Goal: Transaction & Acquisition: Purchase product/service

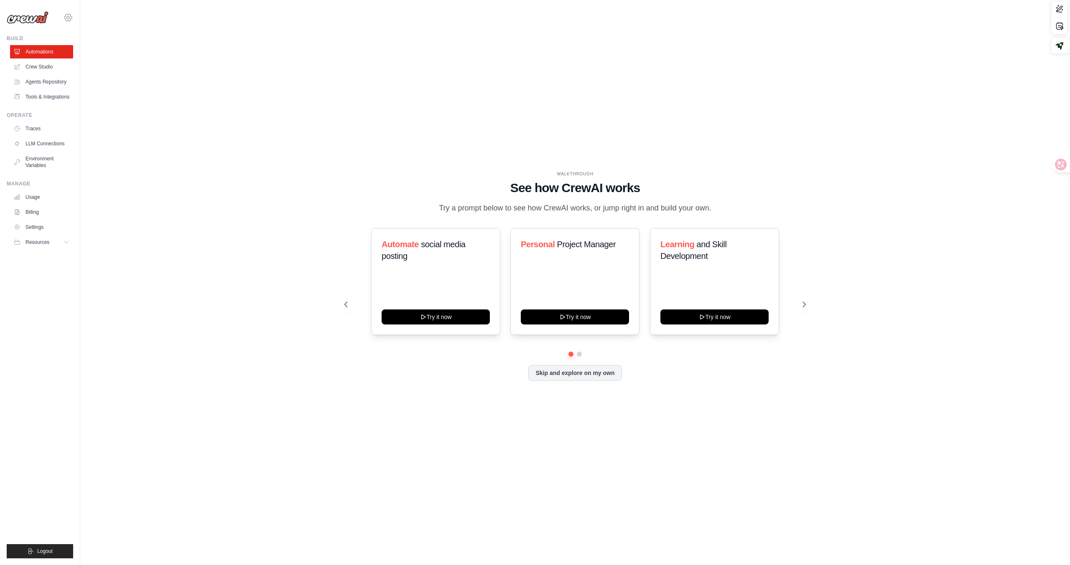
click at [72, 15] on icon at bounding box center [68, 18] width 10 height 10
click at [95, 51] on span "Settings" at bounding box center [104, 52] width 66 height 8
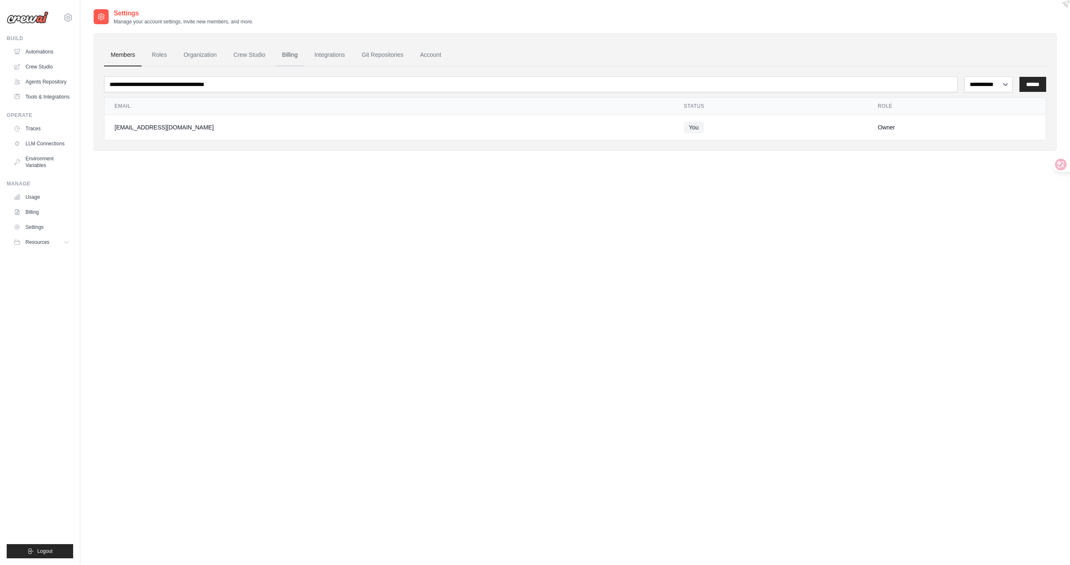
click at [282, 52] on link "Billing" at bounding box center [289, 55] width 29 height 23
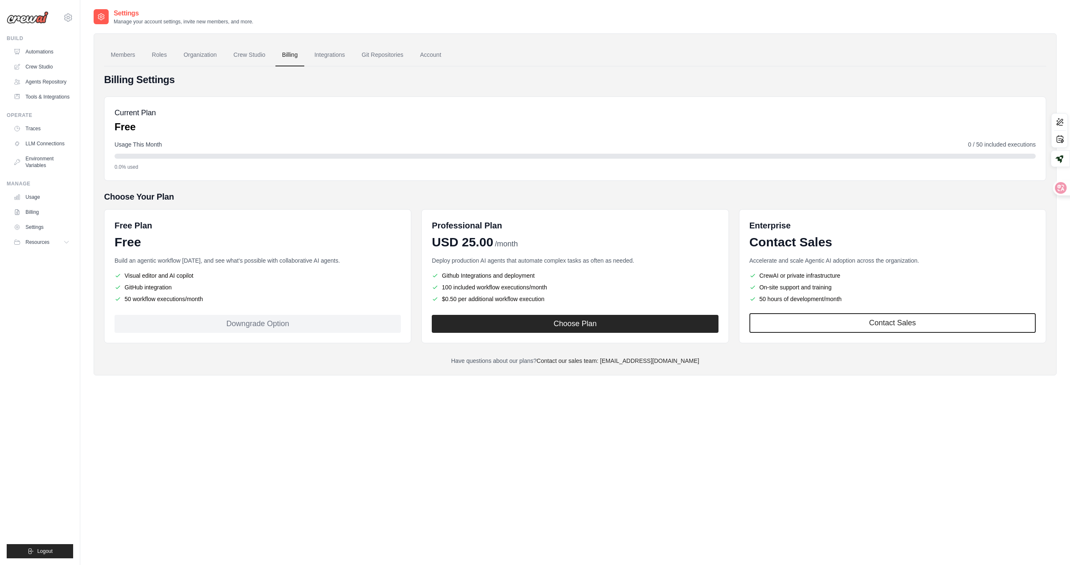
click at [251, 132] on div "Current Plan Free" at bounding box center [574, 120] width 921 height 27
click at [132, 51] on link "Members" at bounding box center [123, 55] width 38 height 23
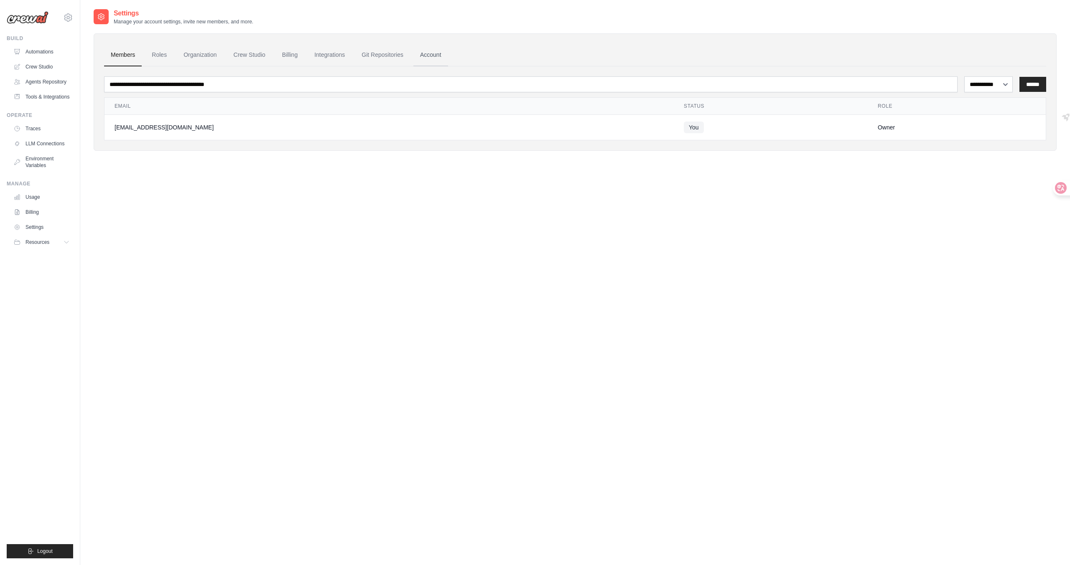
click at [415, 57] on link "Account" at bounding box center [430, 55] width 35 height 23
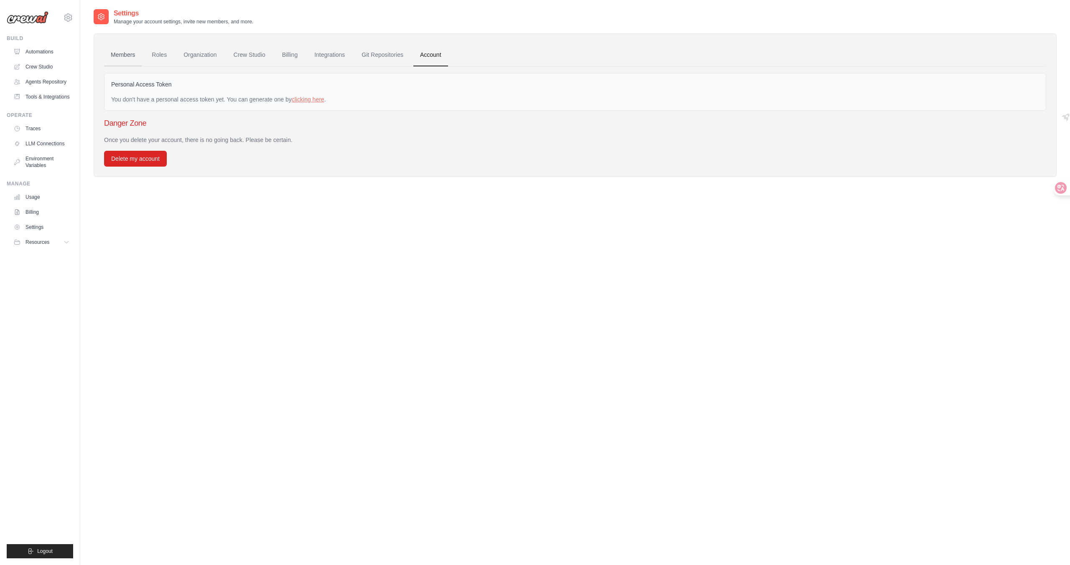
click at [121, 54] on link "Members" at bounding box center [123, 55] width 38 height 23
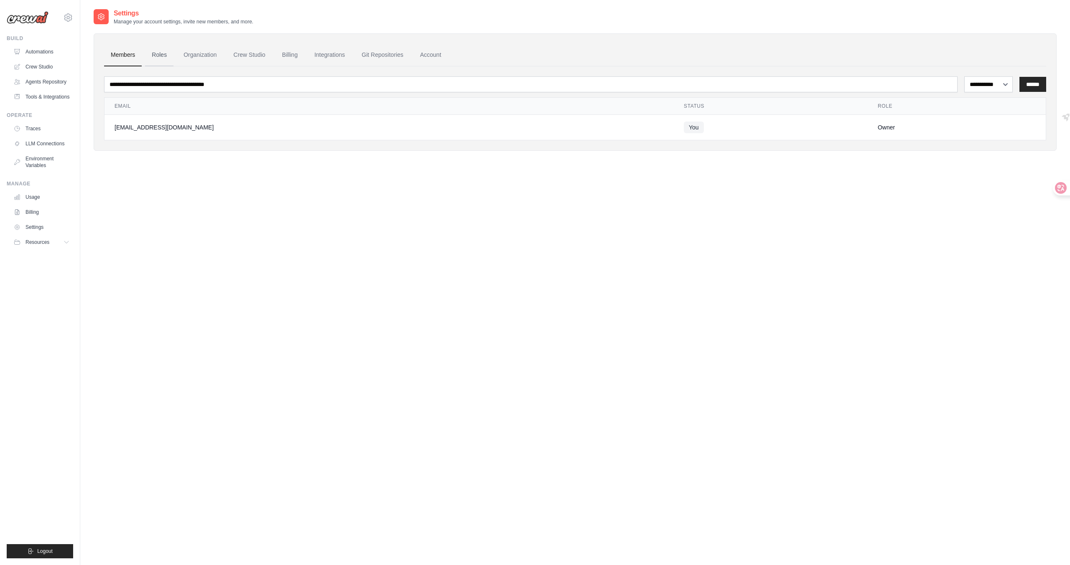
click at [156, 55] on link "Roles" at bounding box center [159, 55] width 28 height 23
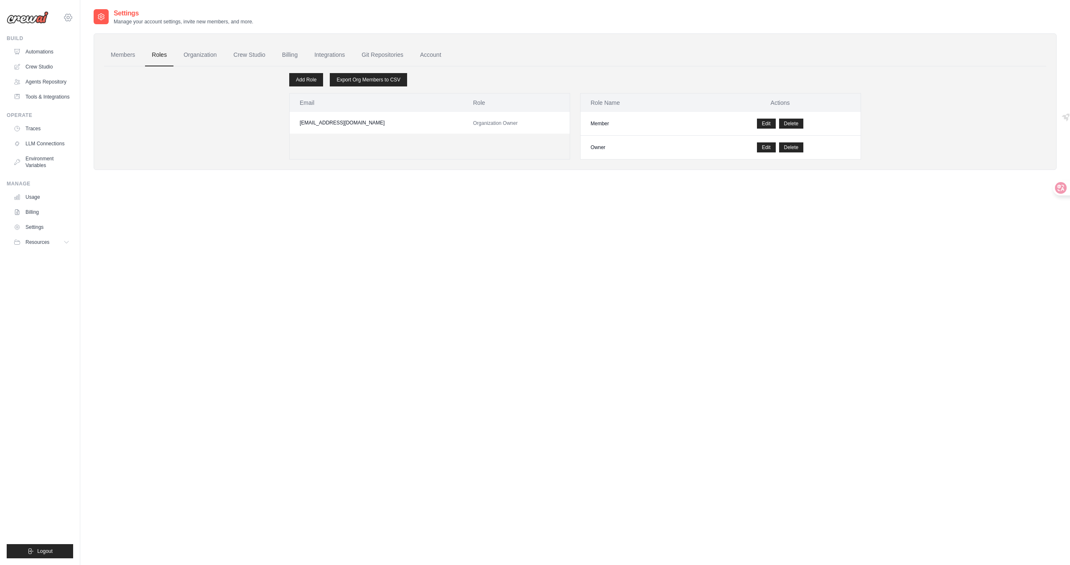
click at [69, 15] on icon at bounding box center [68, 18] width 10 height 10
click at [84, 55] on span "Settings" at bounding box center [104, 52] width 66 height 8
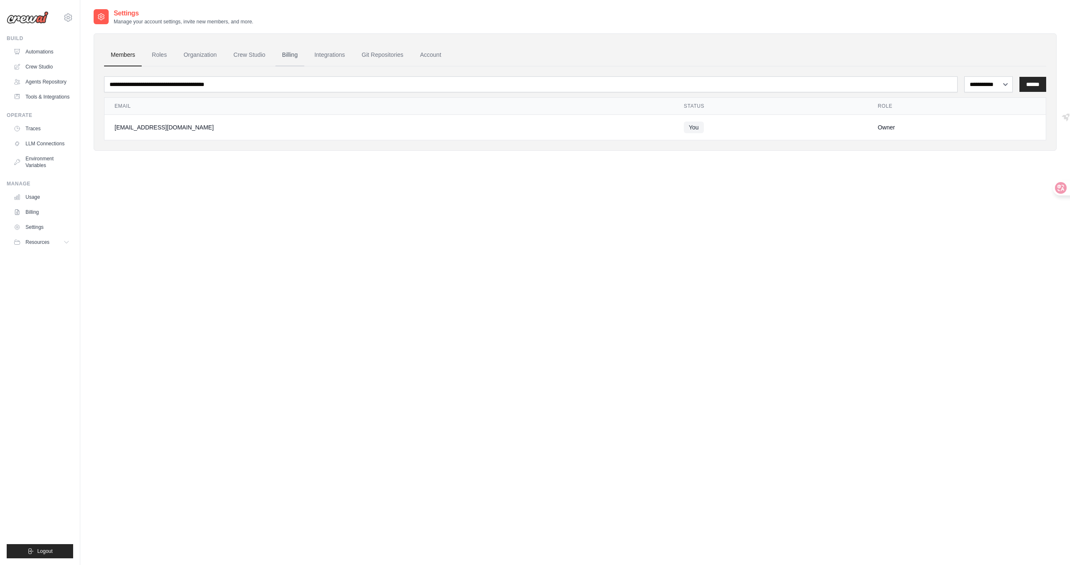
click at [286, 52] on link "Billing" at bounding box center [289, 55] width 29 height 23
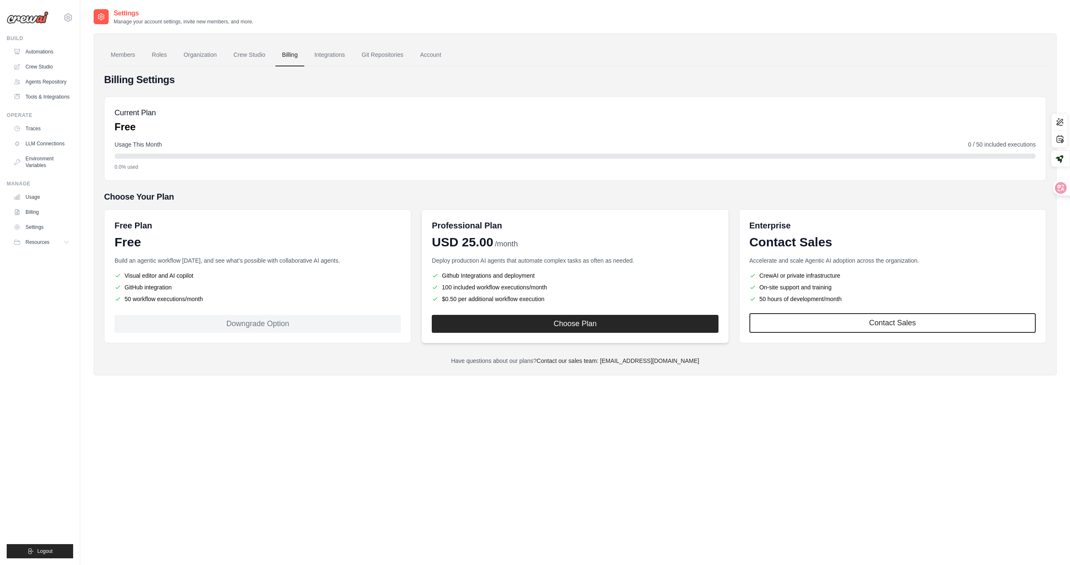
click at [545, 334] on div "Professional Plan USD 25.00 /month Deploy production AI agents that automate co…" at bounding box center [574, 276] width 307 height 134
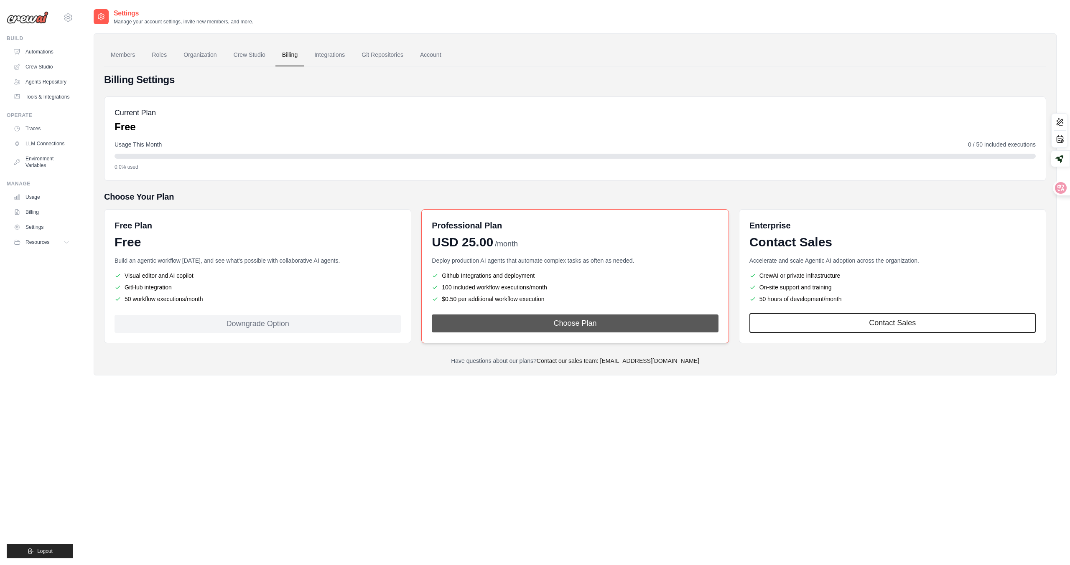
click at [553, 320] on button "Choose Plan" at bounding box center [575, 324] width 286 height 18
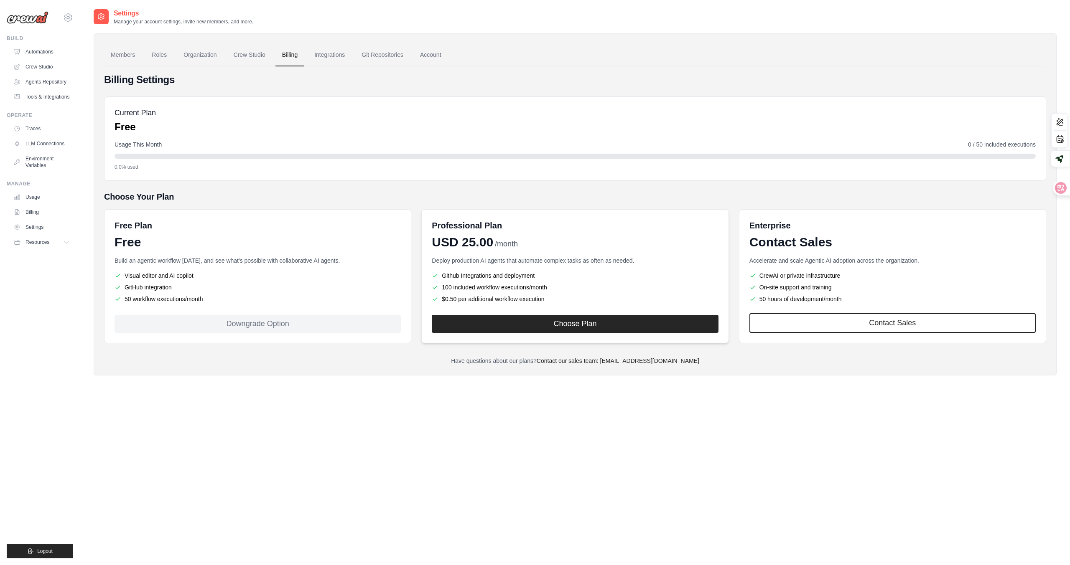
click at [477, 225] on h6 "Professional Plan" at bounding box center [467, 226] width 70 height 12
click at [297, 257] on p "Build an agentic workflow [DATE], and see what's possible with collaborative AI…" at bounding box center [257, 261] width 286 height 8
click at [272, 256] on div "Free Plan Free Build an agentic workflow today, and see what's possible with co…" at bounding box center [257, 276] width 307 height 134
click at [491, 247] on span "USD 25.00" at bounding box center [462, 242] width 61 height 15
click at [495, 226] on h6 "Professional Plan" at bounding box center [467, 226] width 70 height 12
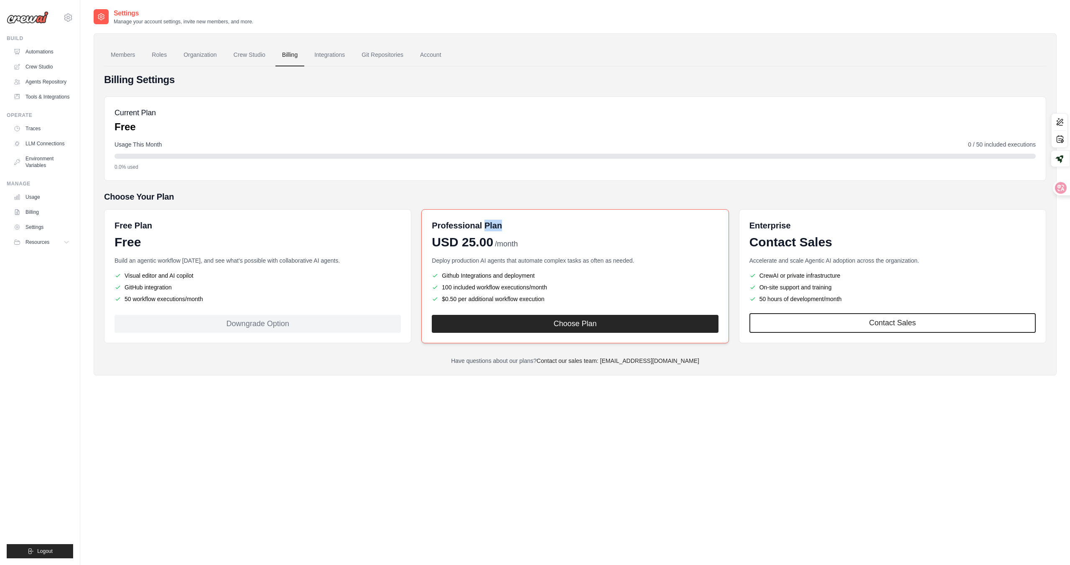
click at [495, 226] on h6 "Professional Plan" at bounding box center [467, 226] width 70 height 12
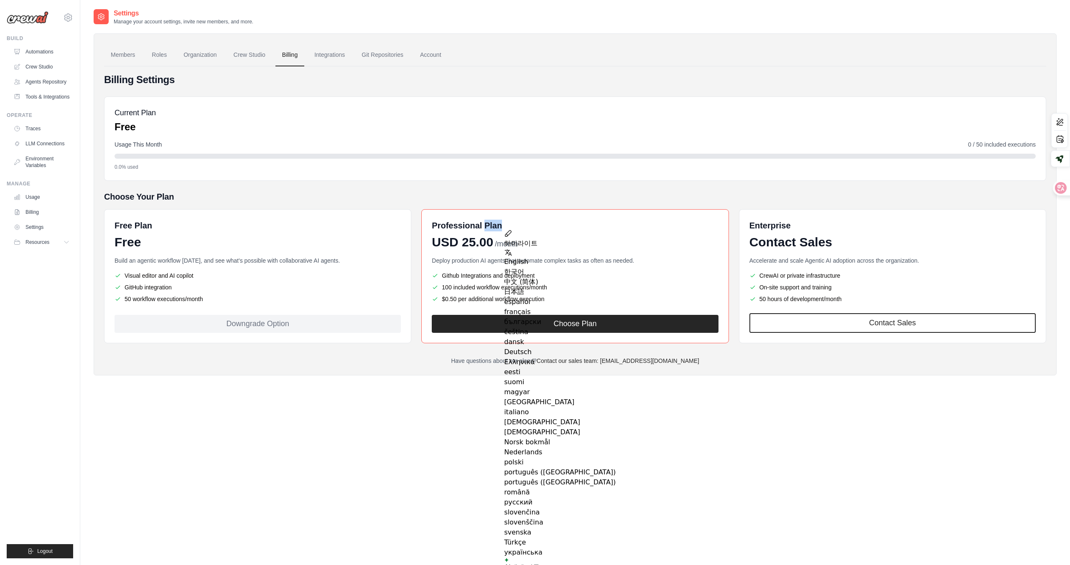
click at [538, 230] on div "하이라이트 English 한국어 中文 (简体) 日本語 español français български čeština dansk Deutsch …" at bounding box center [560, 415] width 112 height 371
click at [631, 229] on div "Professional Plan" at bounding box center [575, 226] width 286 height 12
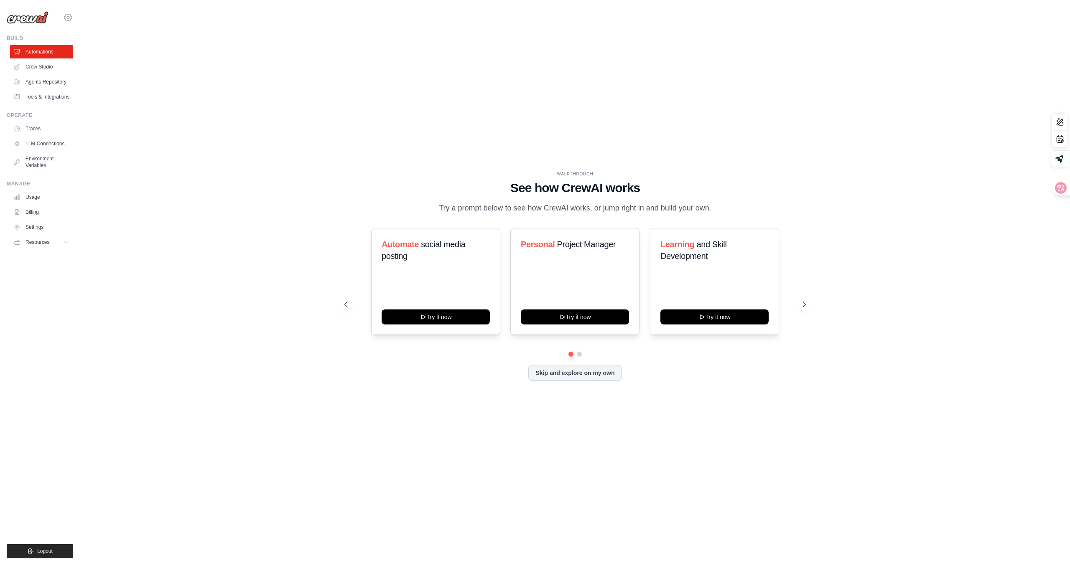
click at [69, 17] on icon at bounding box center [68, 17] width 3 height 3
click at [92, 53] on span "Settings" at bounding box center [104, 52] width 66 height 8
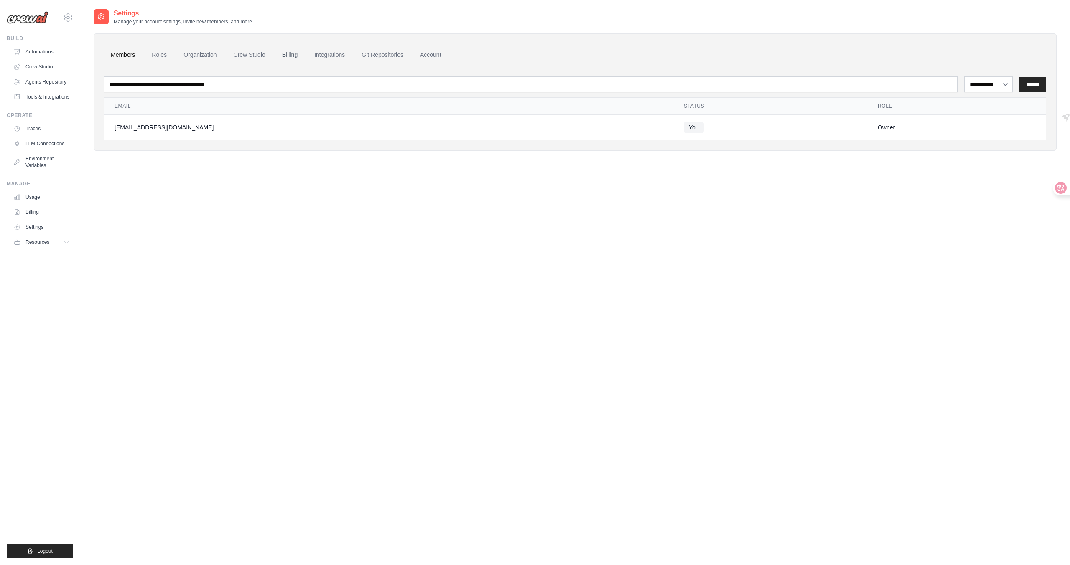
click at [286, 53] on link "Billing" at bounding box center [289, 55] width 29 height 23
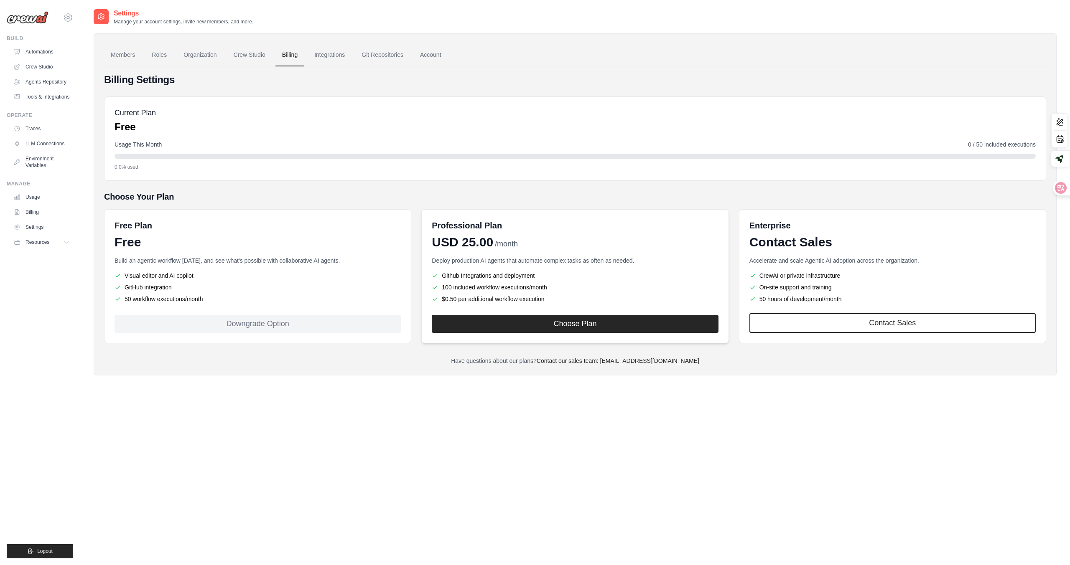
click at [498, 231] on h6 "Professional Plan" at bounding box center [467, 226] width 70 height 12
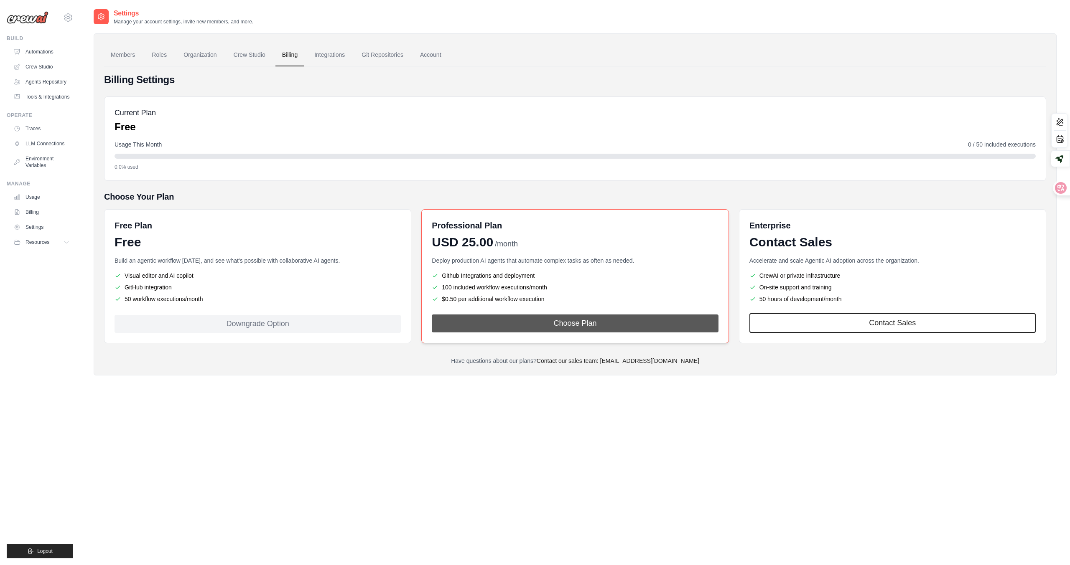
click at [528, 327] on button "Choose Plan" at bounding box center [575, 324] width 286 height 18
click at [550, 325] on button "Choose Plan" at bounding box center [575, 324] width 286 height 18
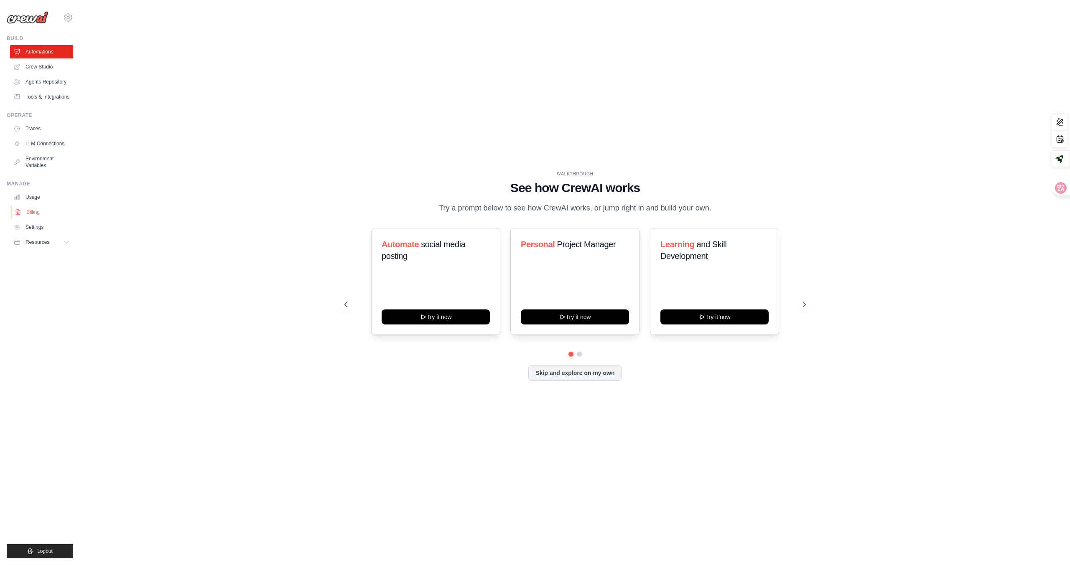
click at [26, 212] on link "Billing" at bounding box center [42, 212] width 63 height 13
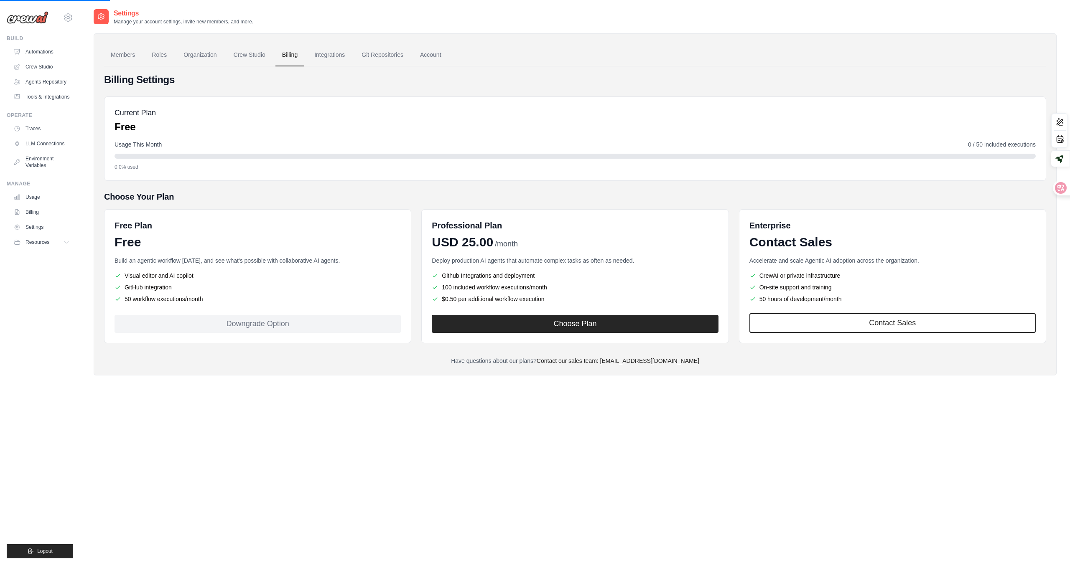
click at [26, 212] on link "Billing" at bounding box center [41, 212] width 63 height 13
click at [31, 212] on link "Billing" at bounding box center [42, 212] width 63 height 13
click at [39, 230] on link "Settings" at bounding box center [41, 227] width 63 height 13
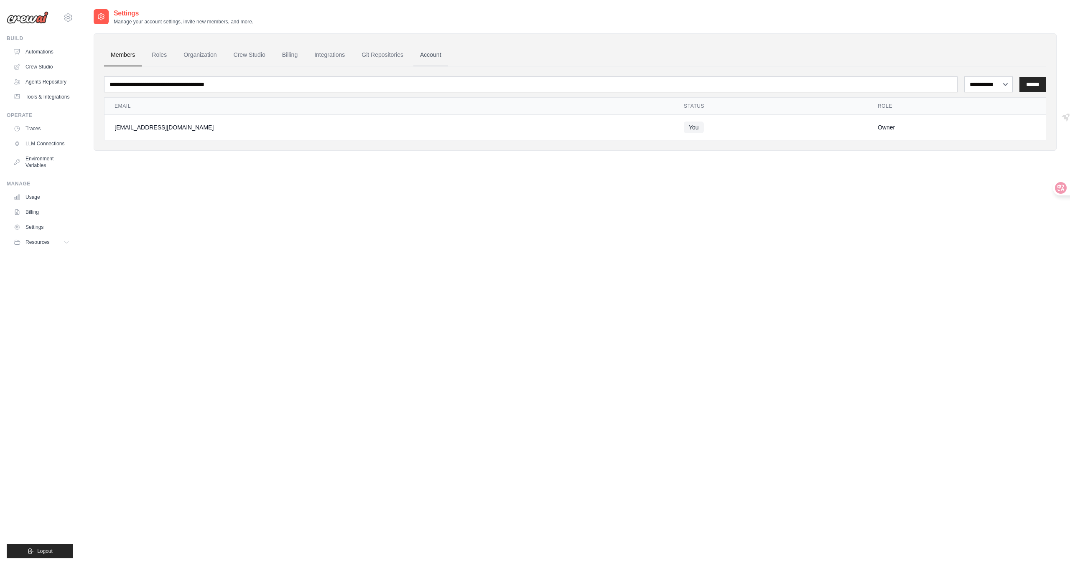
click at [417, 53] on link "Account" at bounding box center [430, 55] width 35 height 23
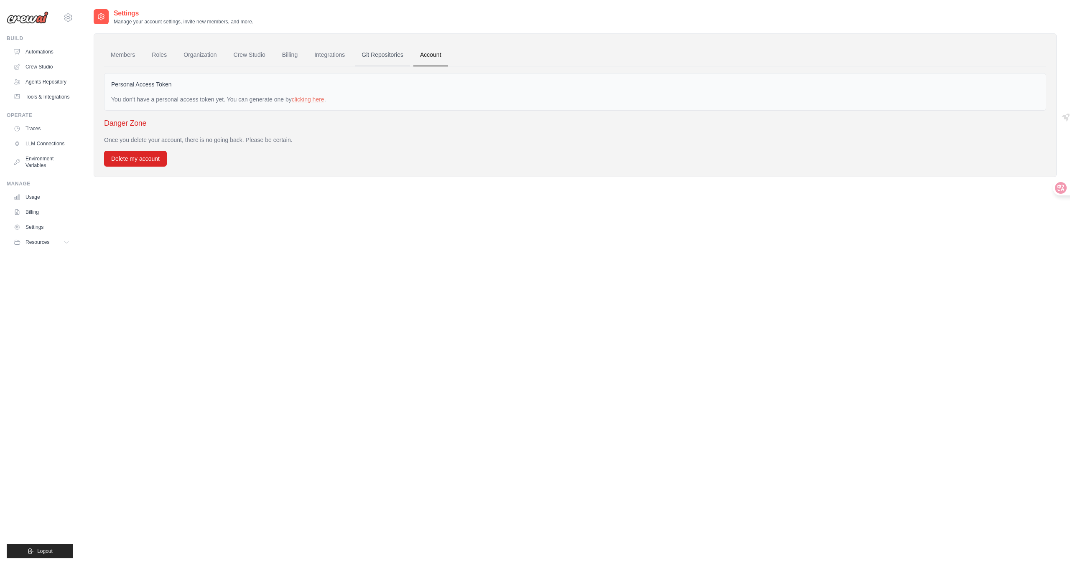
click at [370, 46] on link "Git Repositories" at bounding box center [382, 55] width 55 height 23
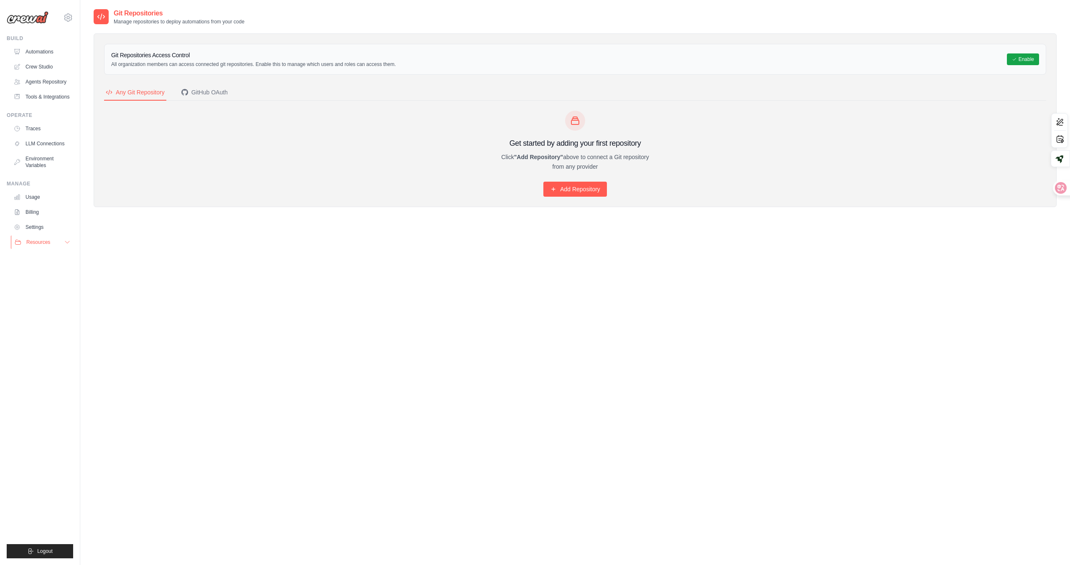
click at [29, 242] on span "Resources" at bounding box center [38, 242] width 24 height 7
click at [41, 229] on link "Settings" at bounding box center [42, 227] width 63 height 13
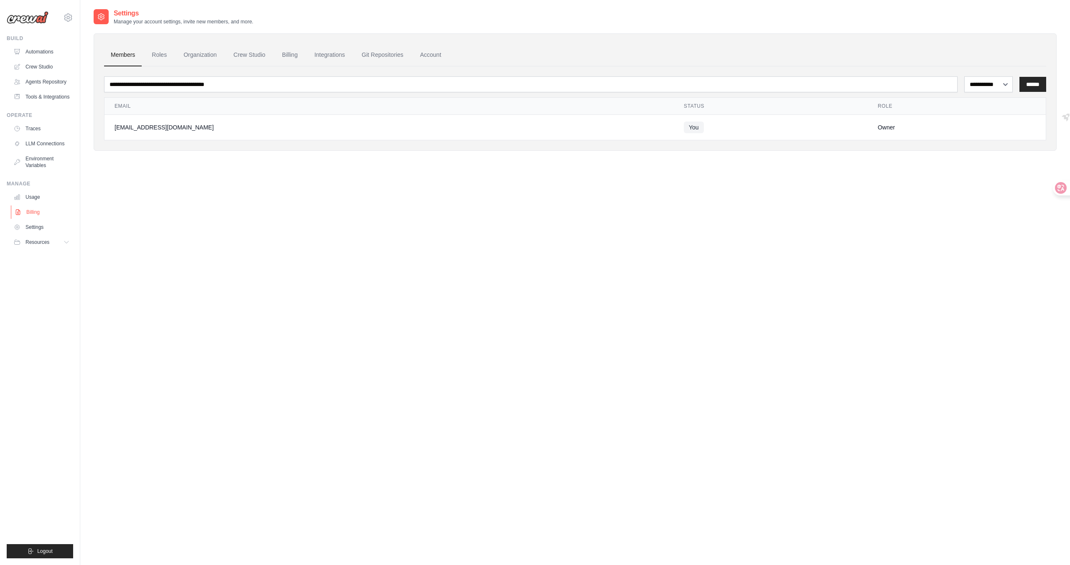
click at [34, 214] on link "Billing" at bounding box center [42, 212] width 63 height 13
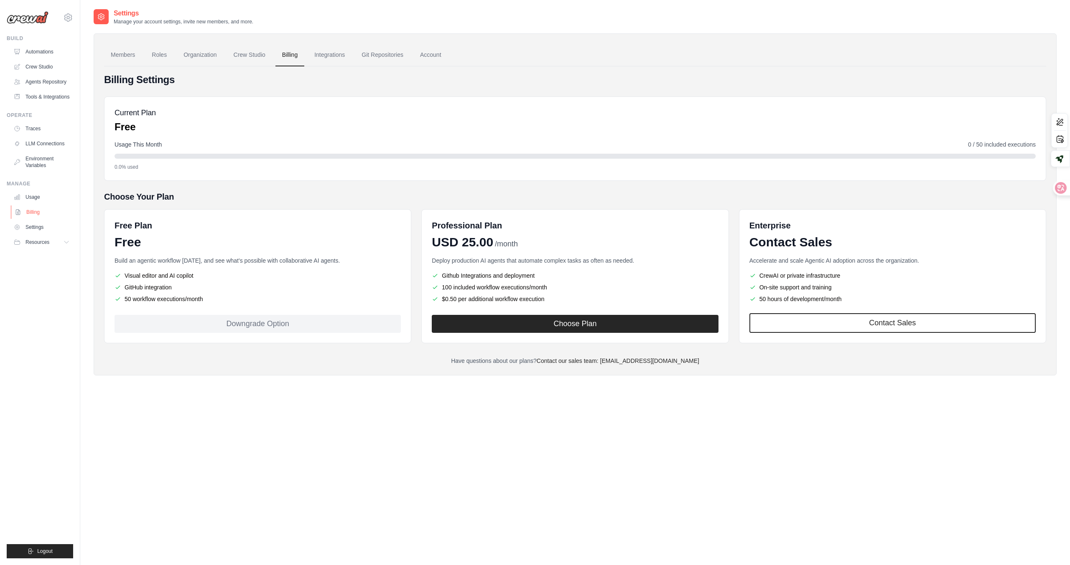
click at [33, 214] on link "Billing" at bounding box center [42, 212] width 63 height 13
click at [33, 214] on link "Billing" at bounding box center [41, 212] width 63 height 13
click at [250, 164] on div "0.0% used" at bounding box center [574, 167] width 921 height 7
click at [280, 57] on link "Billing" at bounding box center [289, 55] width 29 height 23
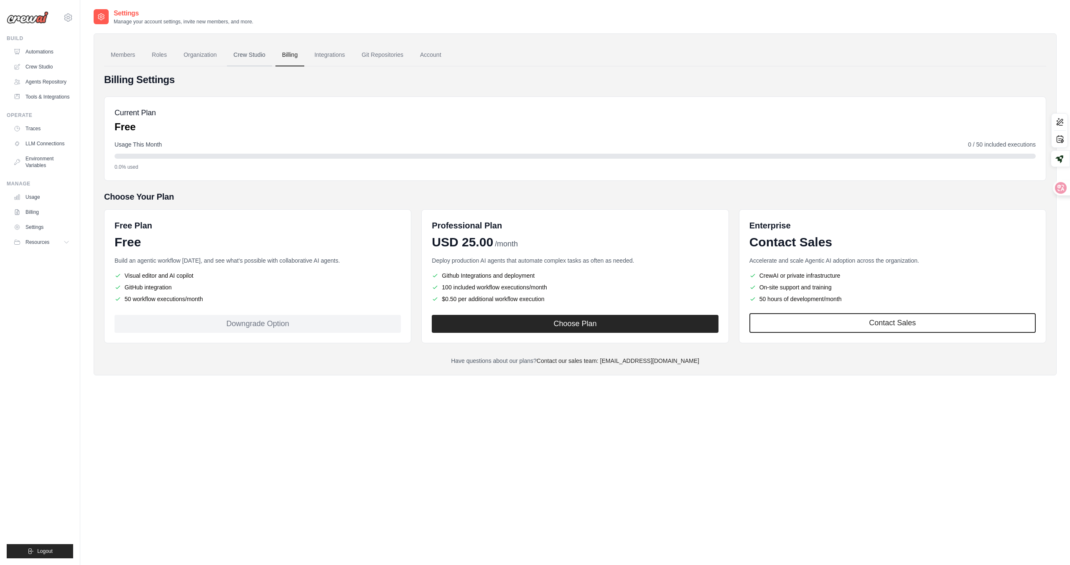
click at [246, 55] on link "Crew Studio" at bounding box center [249, 55] width 45 height 23
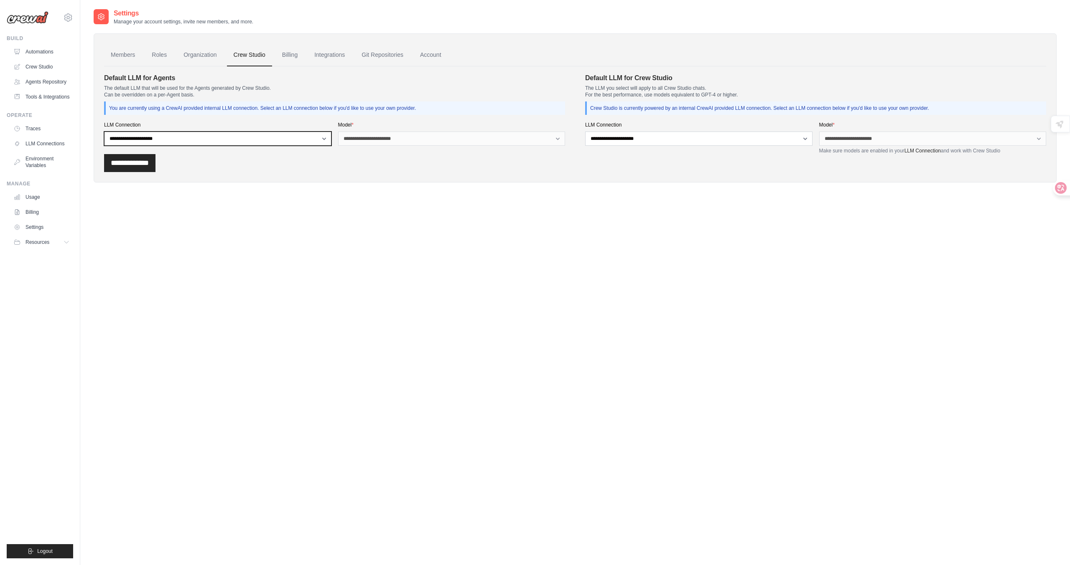
click at [255, 138] on select "**********" at bounding box center [217, 139] width 227 height 14
select select "******"
click at [104, 132] on select "**********" at bounding box center [217, 139] width 227 height 14
click at [400, 132] on select "**********" at bounding box center [451, 139] width 227 height 14
select select "******"
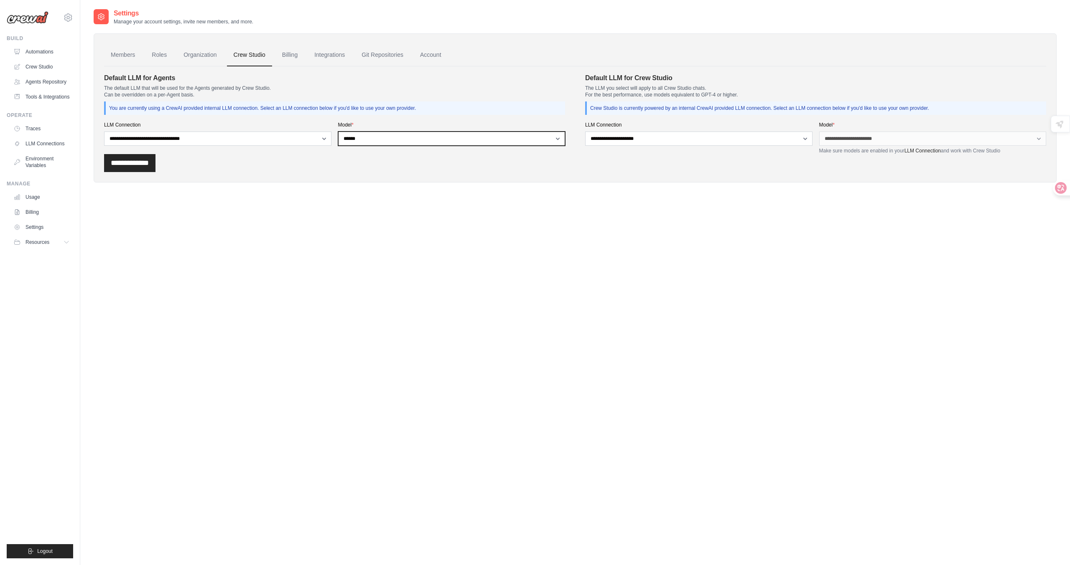
click at [338, 132] on select "**********" at bounding box center [451, 139] width 227 height 14
click at [679, 138] on select "**********" at bounding box center [698, 139] width 227 height 14
select select "******"
click at [585, 132] on select "**********" at bounding box center [698, 139] width 227 height 14
click at [869, 141] on select "**********" at bounding box center [932, 139] width 227 height 14
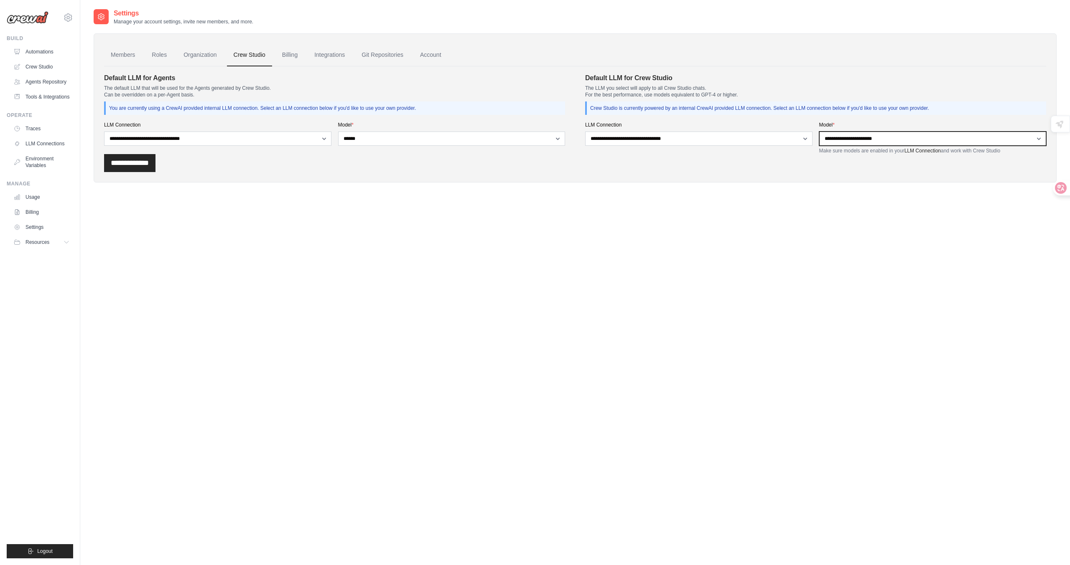
select select "******"
click at [819, 132] on select "**********" at bounding box center [932, 139] width 227 height 14
click at [135, 163] on input "**********" at bounding box center [129, 163] width 51 height 18
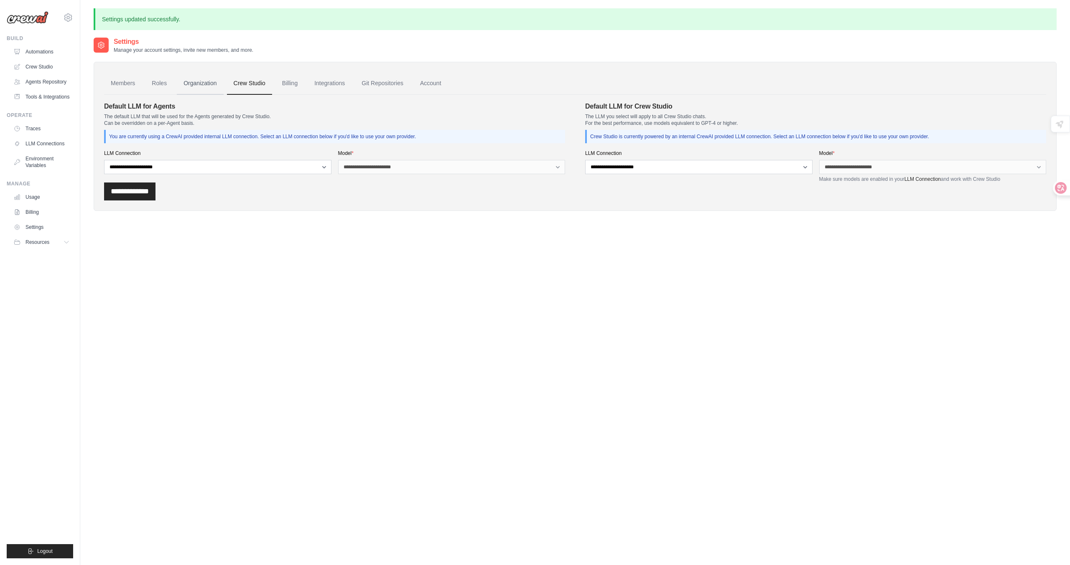
click at [200, 88] on link "Organization" at bounding box center [200, 83] width 46 height 23
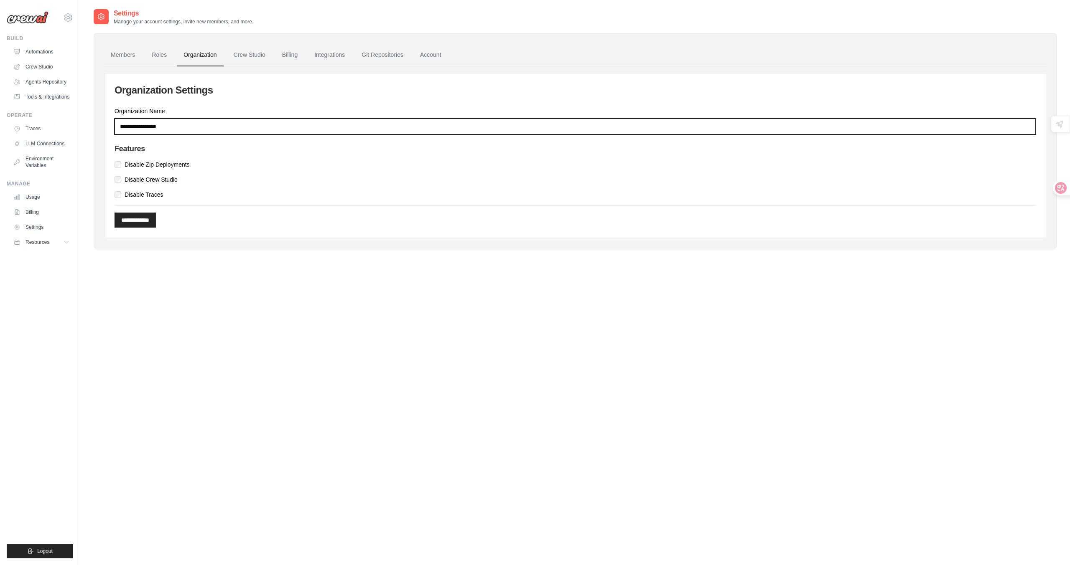
click at [181, 121] on input "Organization Name" at bounding box center [574, 127] width 921 height 16
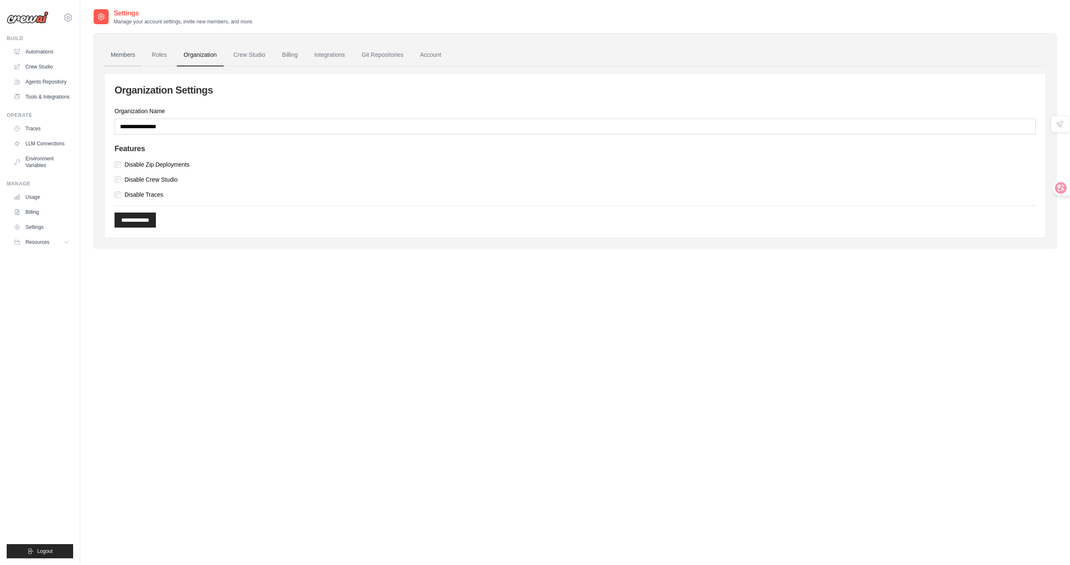
click at [134, 47] on link "Members" at bounding box center [123, 55] width 38 height 23
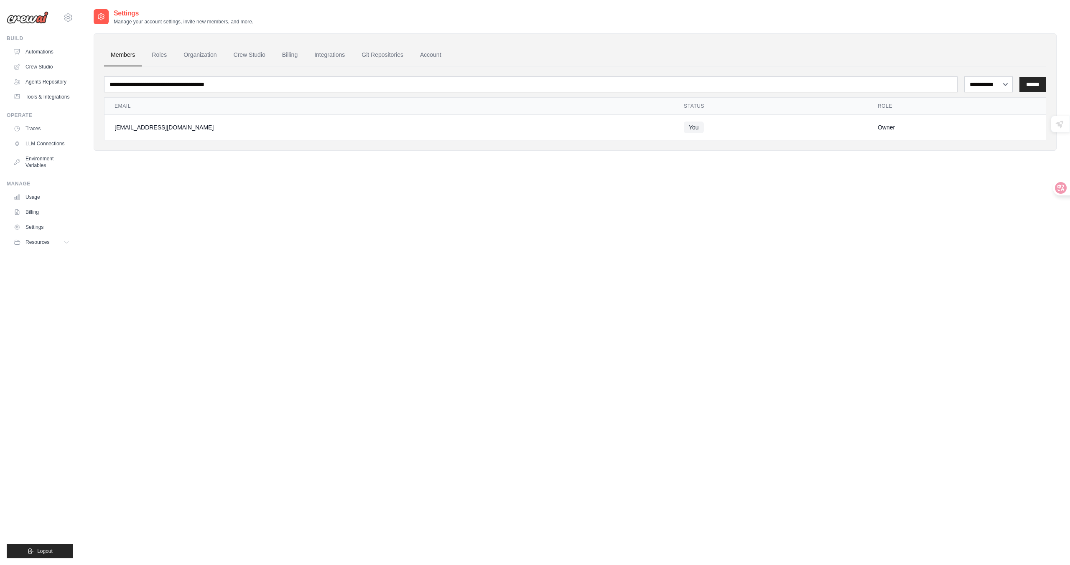
click at [145, 128] on div "[EMAIL_ADDRESS][DOMAIN_NAME]" at bounding box center [388, 127] width 549 height 8
click at [150, 58] on link "Roles" at bounding box center [159, 55] width 28 height 23
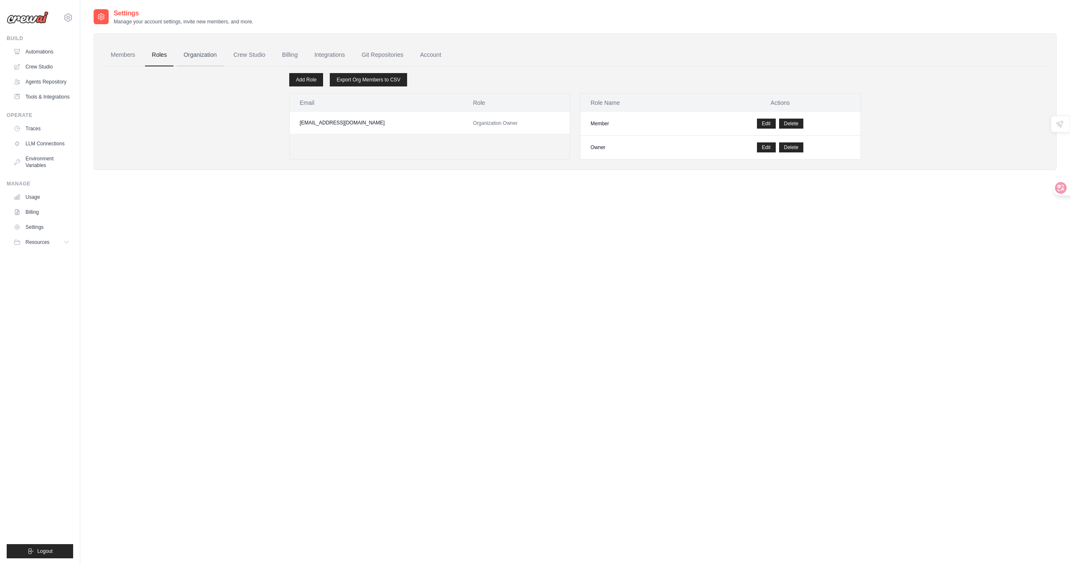
click at [188, 58] on link "Organization" at bounding box center [200, 55] width 46 height 23
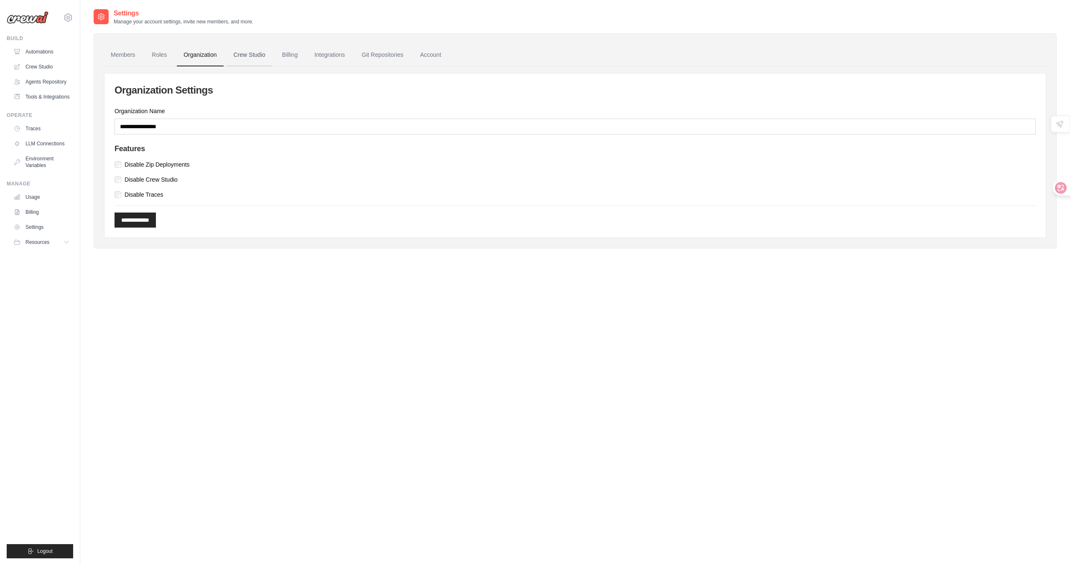
click at [249, 63] on link "Crew Studio" at bounding box center [249, 55] width 45 height 23
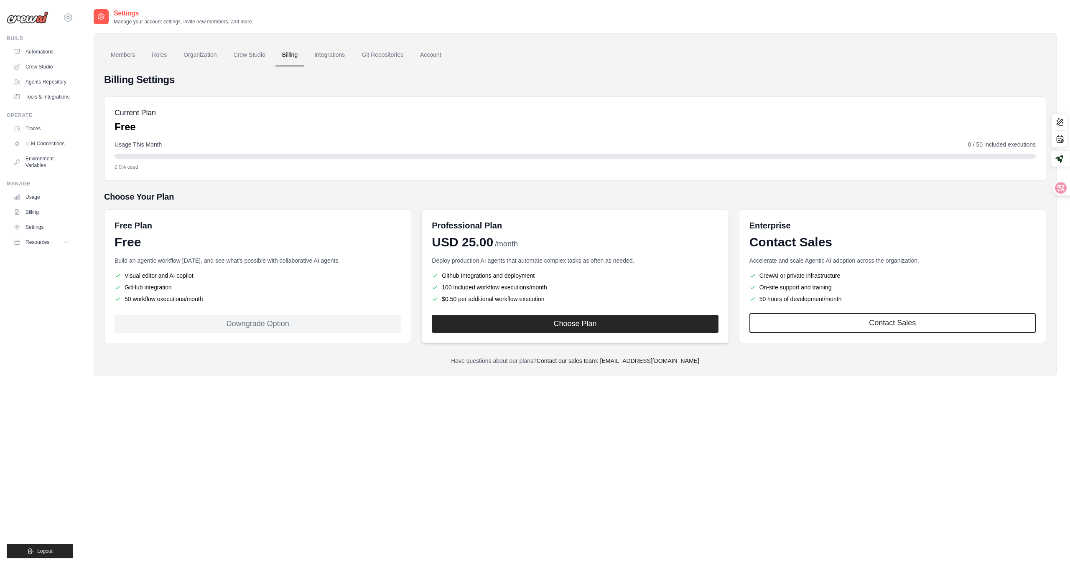
click at [509, 231] on div "Professional Plan" at bounding box center [575, 226] width 286 height 12
click at [468, 219] on div "Professional Plan USD 25.00 /month Deploy production AI agents that automate co…" at bounding box center [574, 276] width 307 height 134
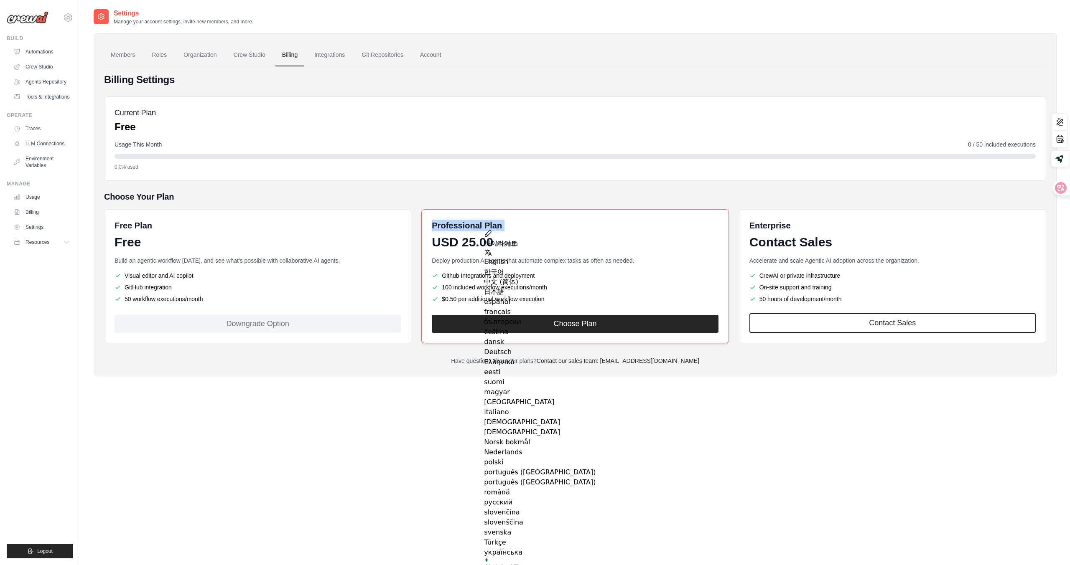
click at [468, 219] on div "Professional Plan USD 25.00 /month Deploy production AI agents that automate co…" at bounding box center [574, 276] width 307 height 134
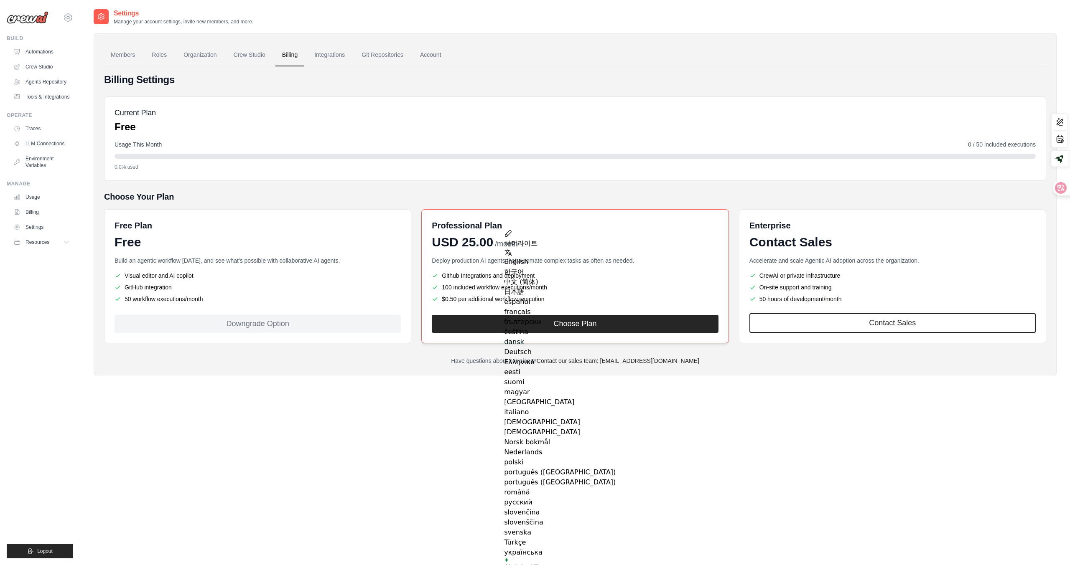
click at [526, 220] on div "Professional Plan" at bounding box center [575, 226] width 286 height 12
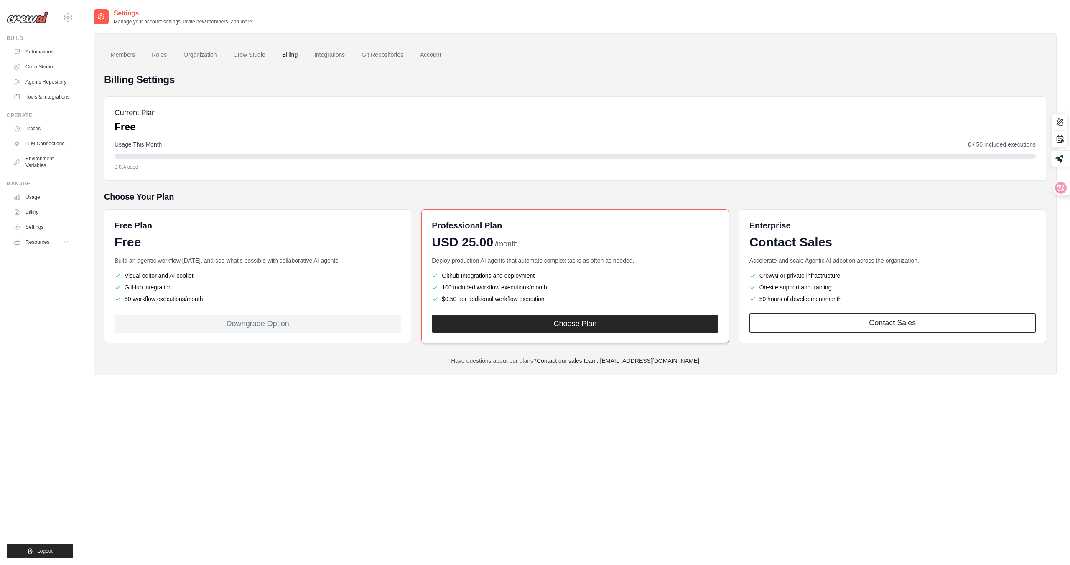
click at [528, 219] on div "Professional Plan USD 25.00 /month Deploy production AI agents that automate co…" at bounding box center [574, 276] width 307 height 134
click at [545, 222] on div "Professional Plan" at bounding box center [575, 226] width 286 height 12
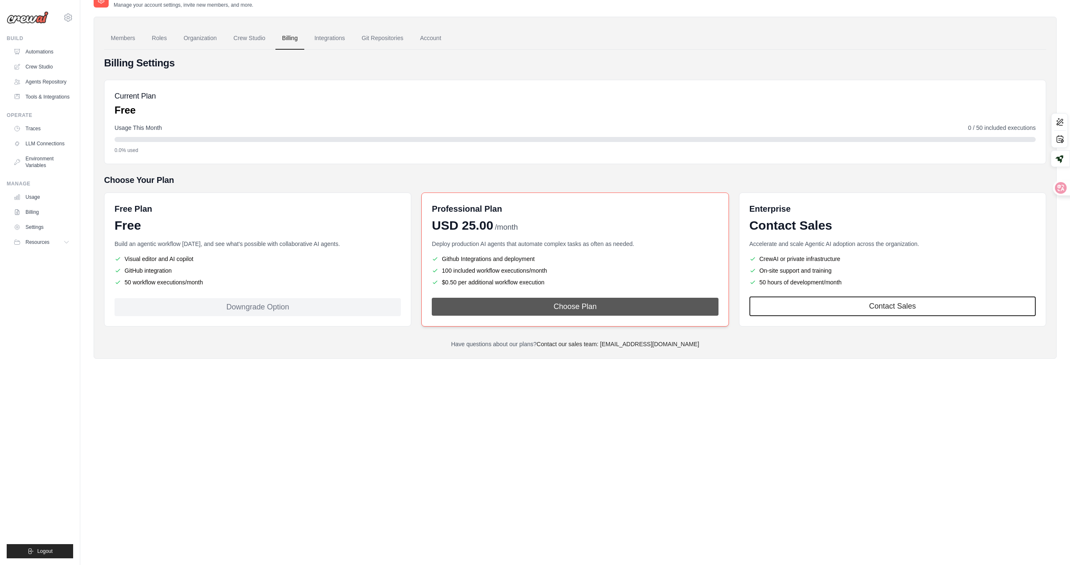
click at [539, 309] on button "Choose Plan" at bounding box center [575, 307] width 286 height 18
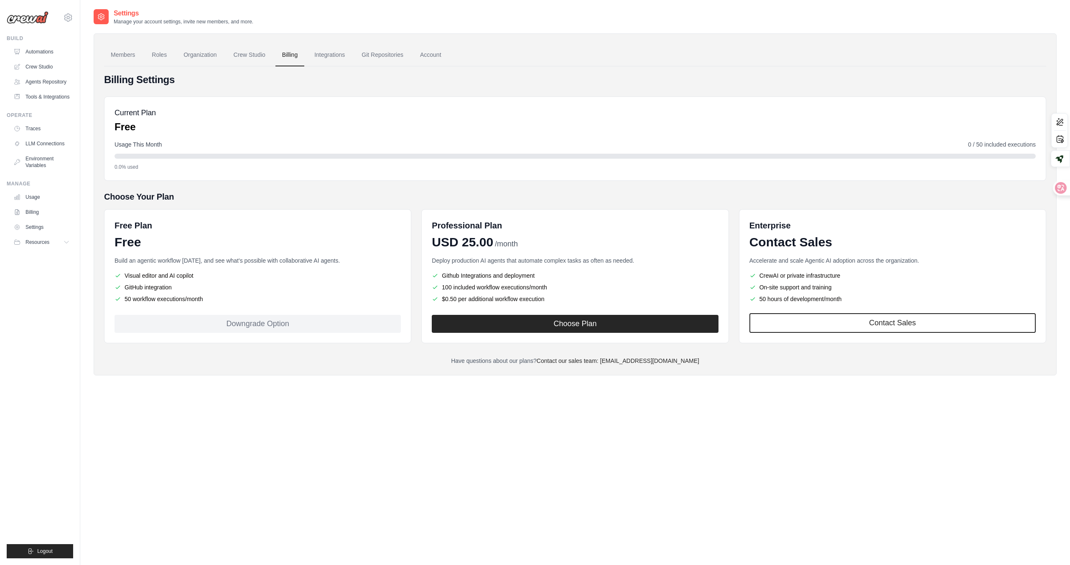
click at [510, 318] on button "Choose Plan" at bounding box center [575, 324] width 286 height 18
click at [510, 442] on div "Settings Manage your account settings, invite new members, and more. Members Ro…" at bounding box center [575, 290] width 963 height 565
